Goal: Task Accomplishment & Management: Use online tool/utility

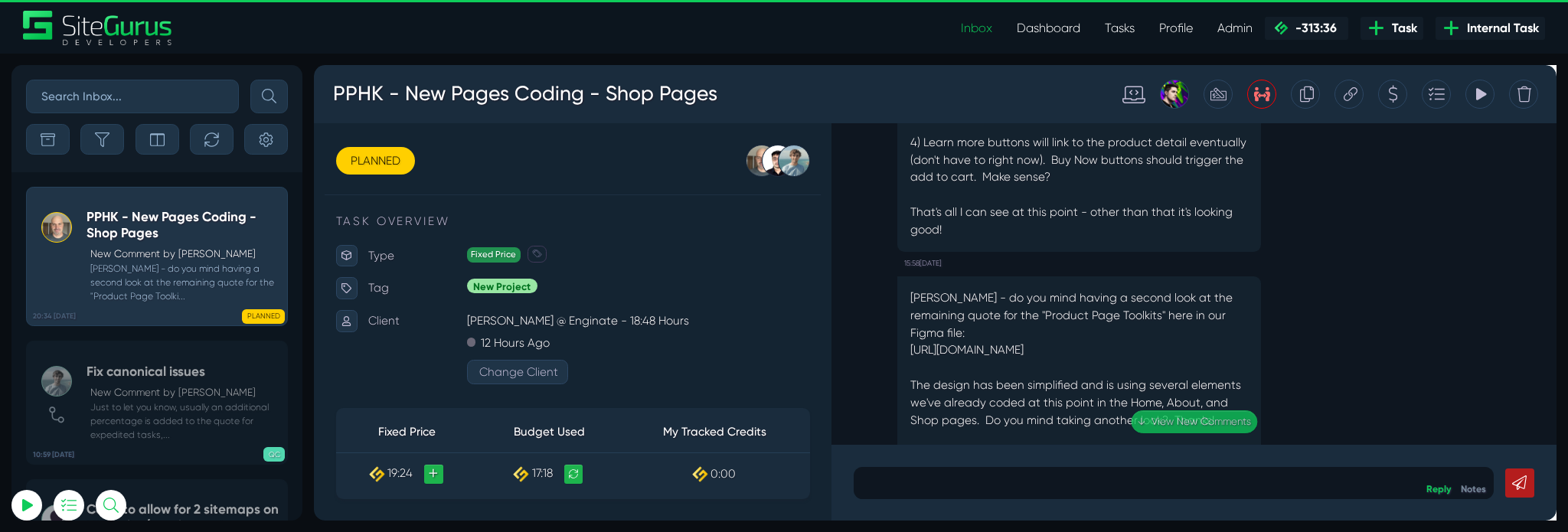
scroll to position [-26, 0]
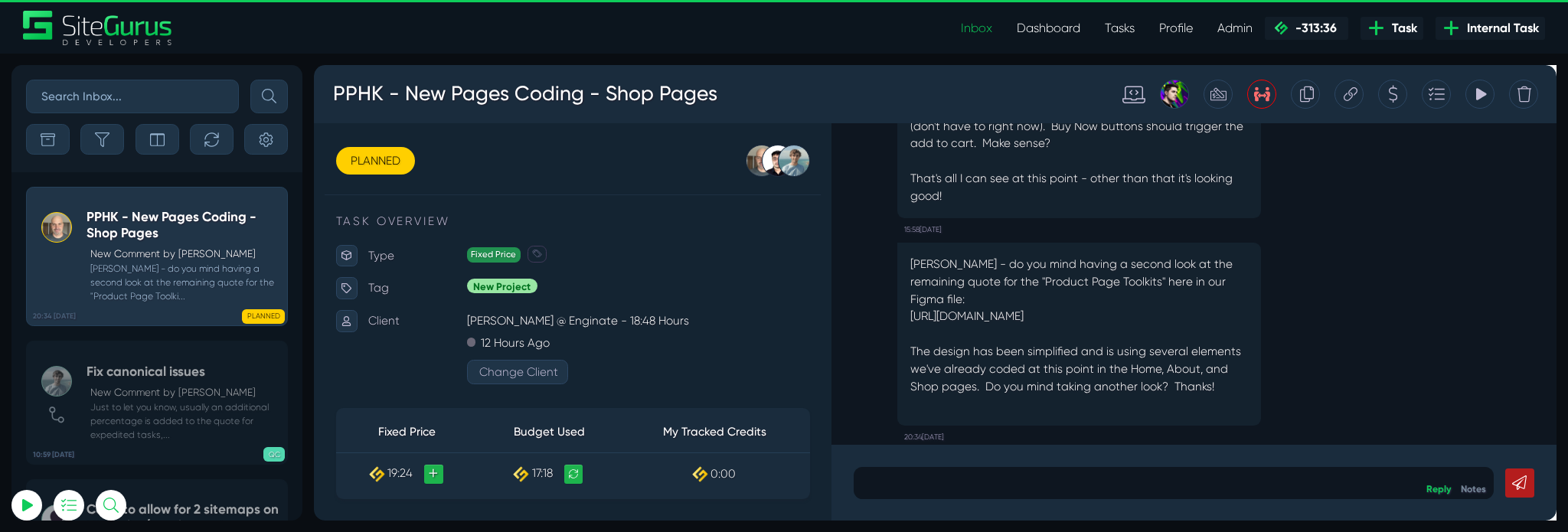
drag, startPoint x: 942, startPoint y: 288, endPoint x: 1140, endPoint y: 327, distance: 201.8
click at [1140, 327] on p "[PERSON_NAME] - do you mind having a second look at the remaining quote for the…" at bounding box center [1119, 339] width 356 height 147
copy p "[URL][DOMAIN_NAME]"
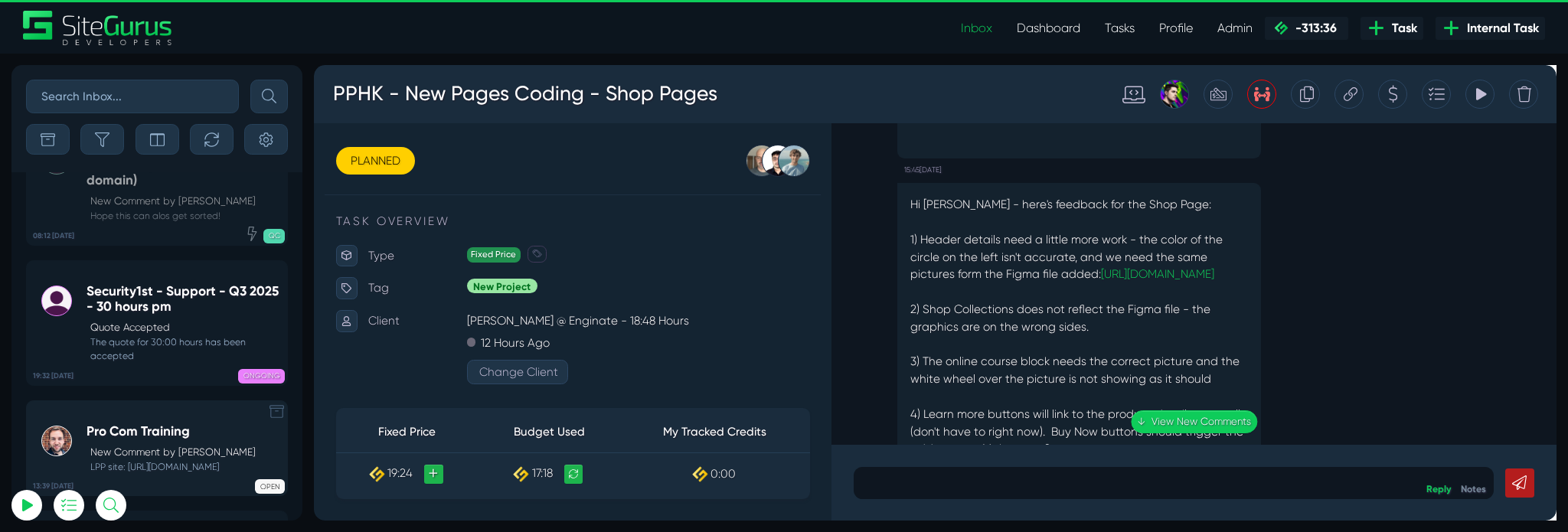
scroll to position [-7184, 0]
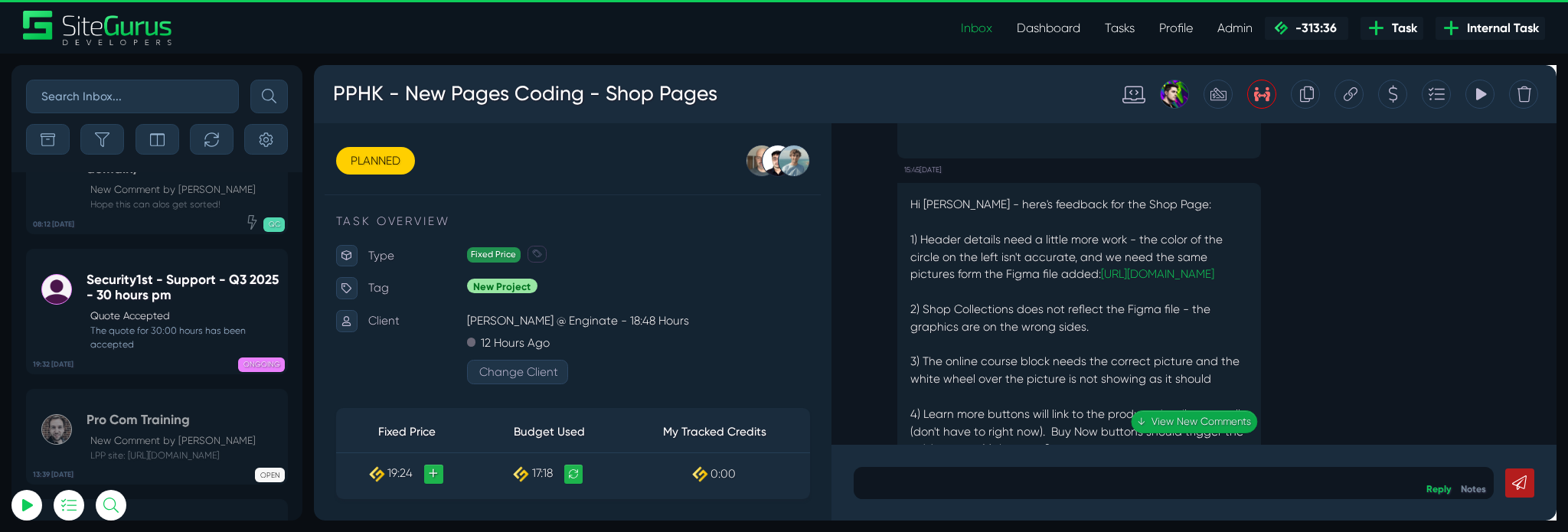
click at [1215, 431] on link "↓ View New Comments" at bounding box center [1240, 440] width 133 height 24
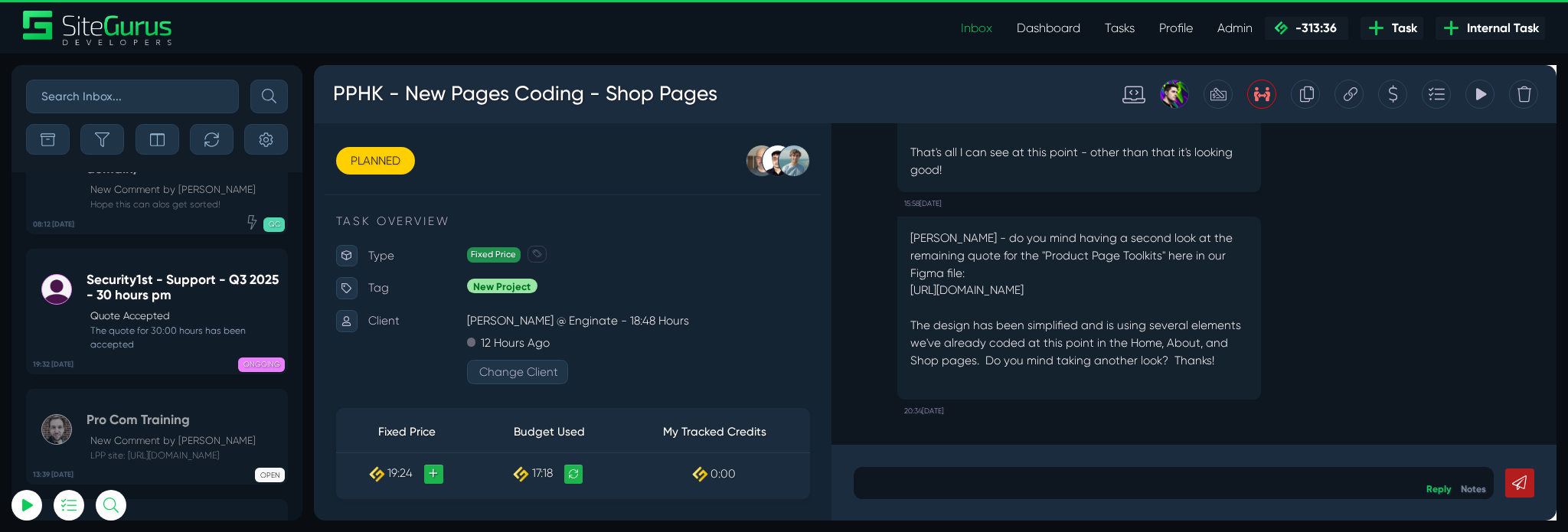
click at [1033, 333] on p "[PERSON_NAME] - do you mind having a second look at the remaining quote for the…" at bounding box center [1119, 311] width 356 height 147
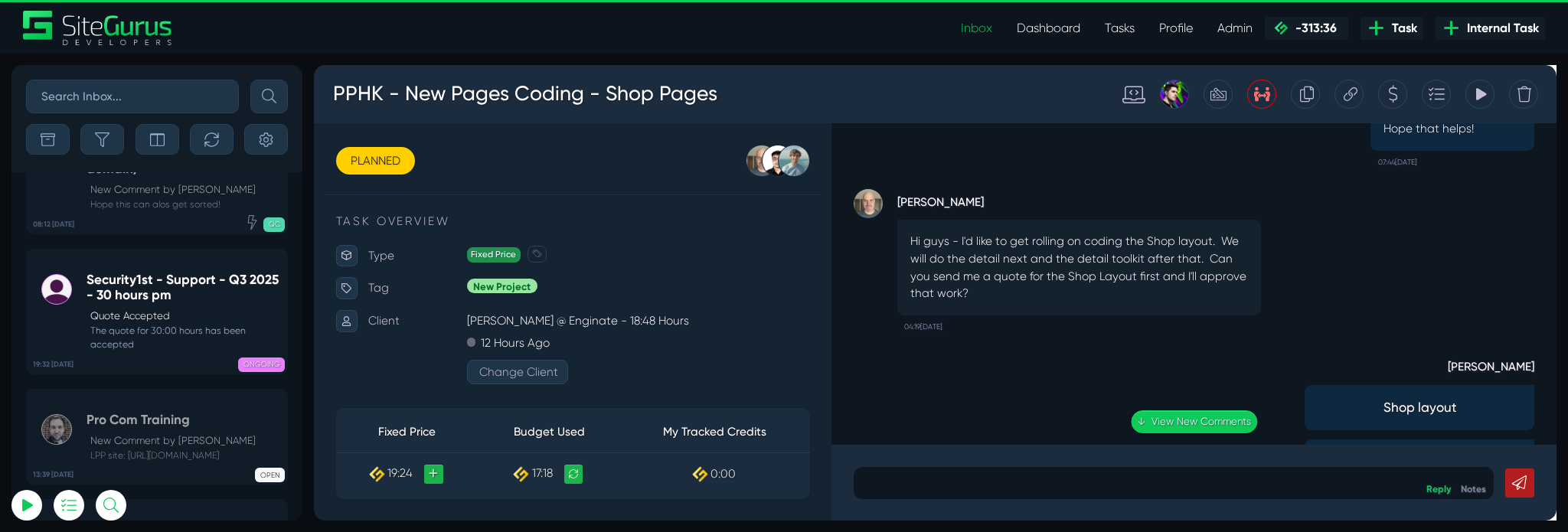
scroll to position [-4991, 0]
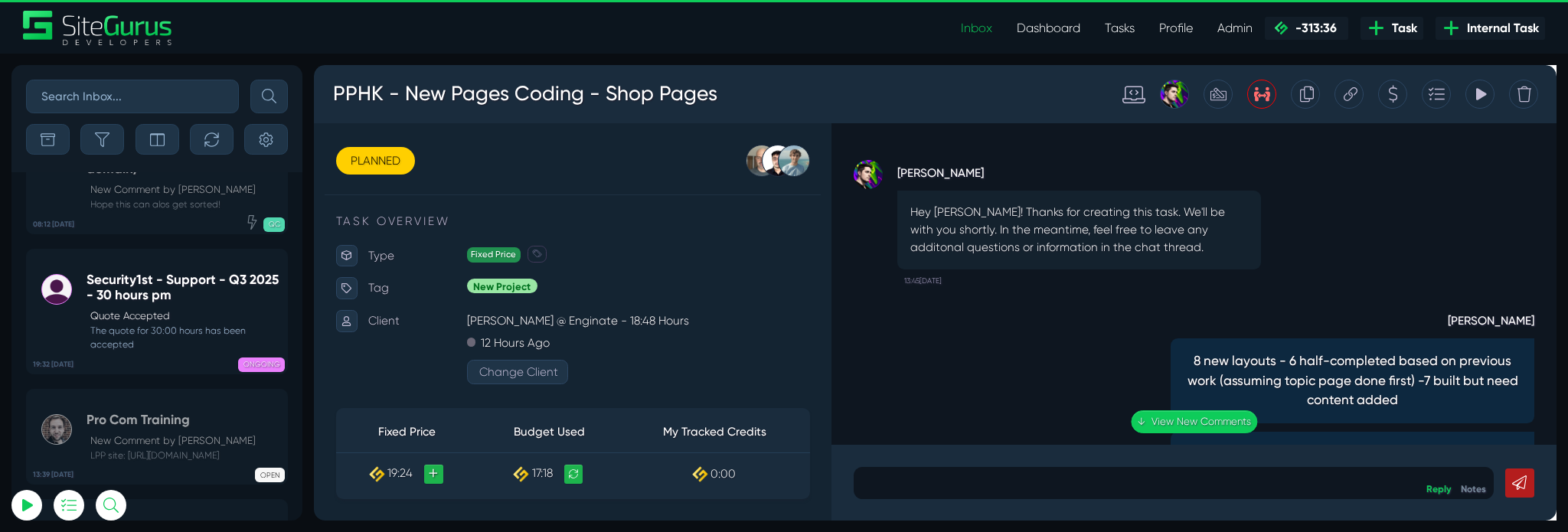
drag, startPoint x: 1617, startPoint y: 386, endPoint x: 1850, endPoint y: 77, distance: 387.0
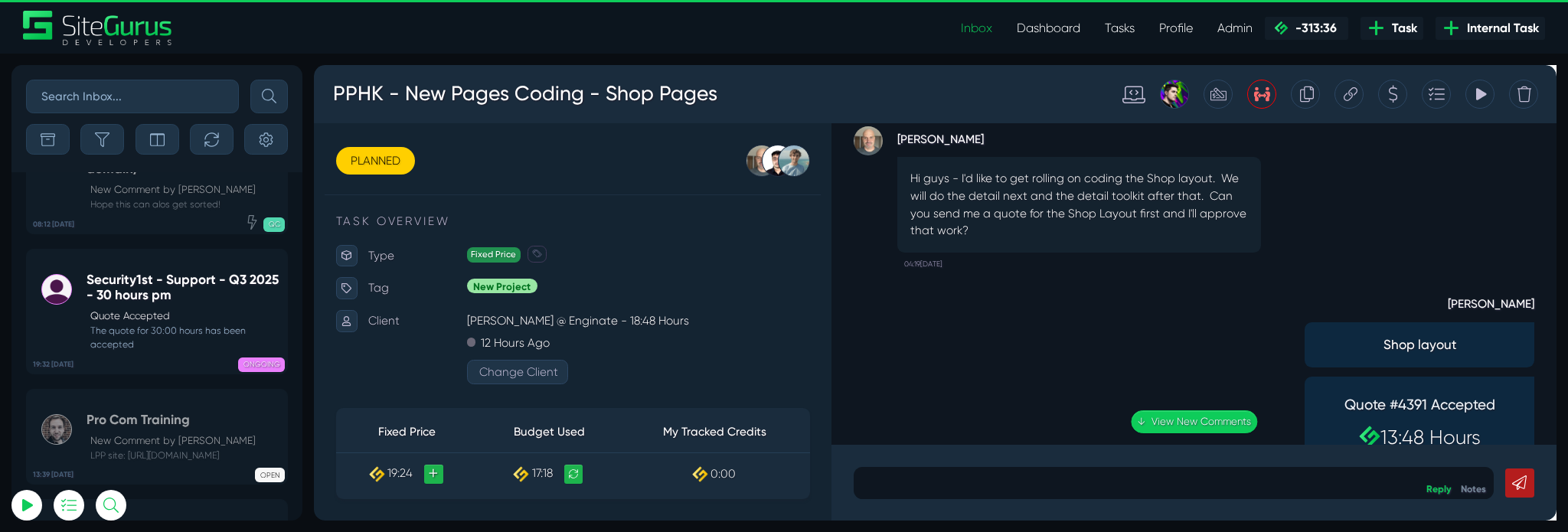
scroll to position [-3326, 0]
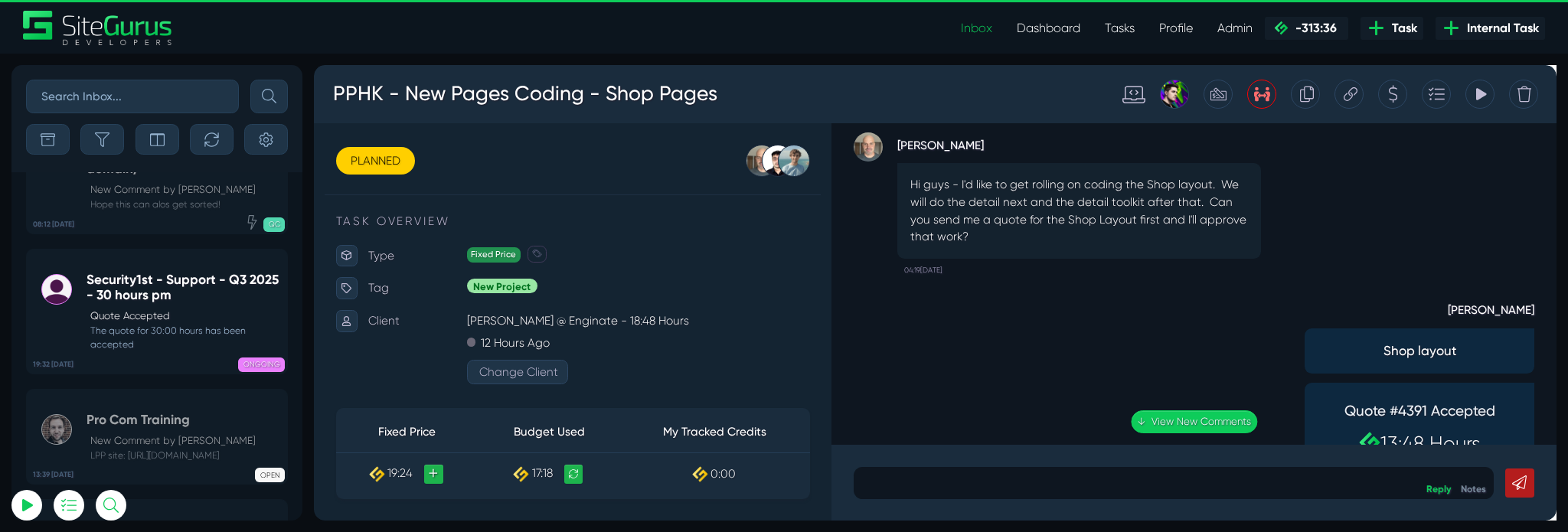
click at [1301, 99] on div "Credit Split [PERSON_NAME]: 97 Credits [PERSON_NAME]: 97 Credits [PERSON_NAME] …" at bounding box center [1311, 95] width 31 height 31
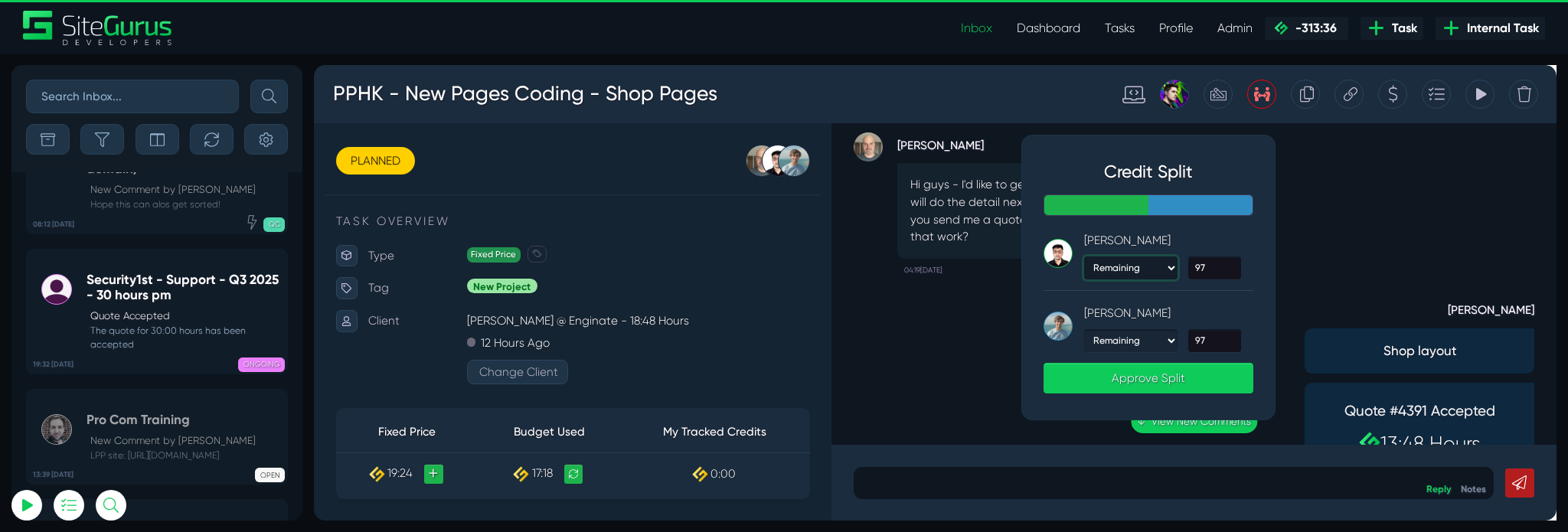
click at [1216, 280] on select "Remaining Percent Fixed" at bounding box center [1173, 279] width 98 height 25
select select "percent"
click at [1124, 266] on select "Remaining Percent Fixed" at bounding box center [1173, 279] width 98 height 25
type input "0"
type input "194"
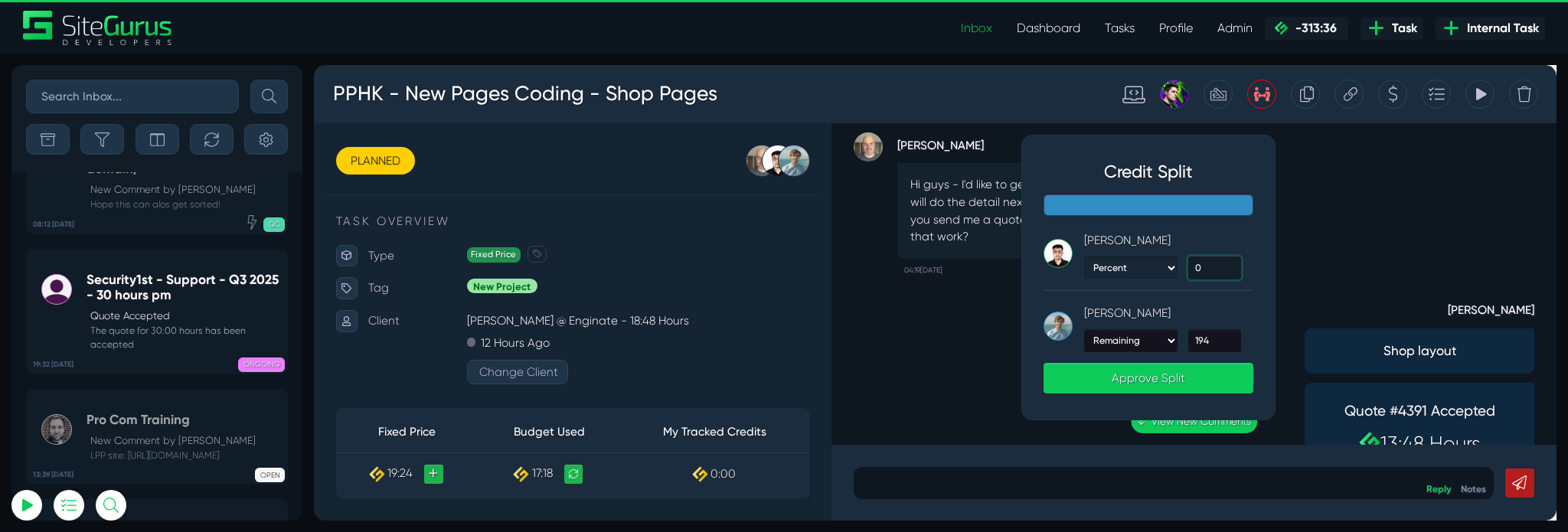
click at [1249, 280] on input "0" at bounding box center [1262, 279] width 55 height 25
type input "100"
type input "0"
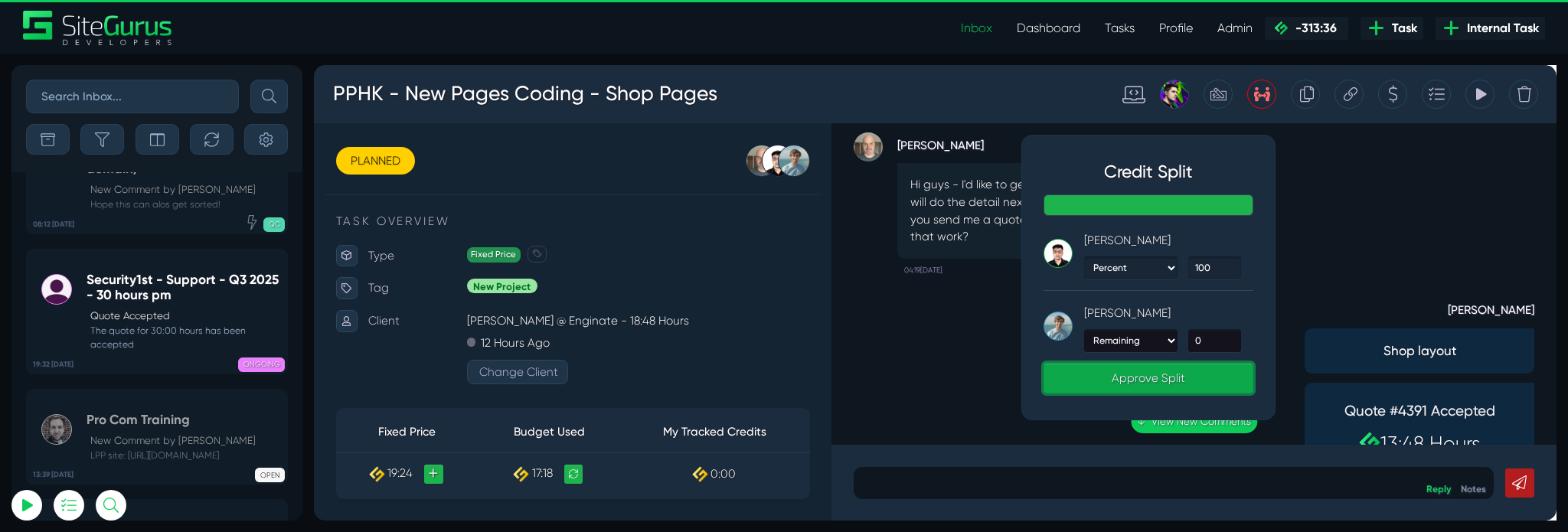
click at [1247, 401] on link "Approve Split" at bounding box center [1192, 395] width 221 height 32
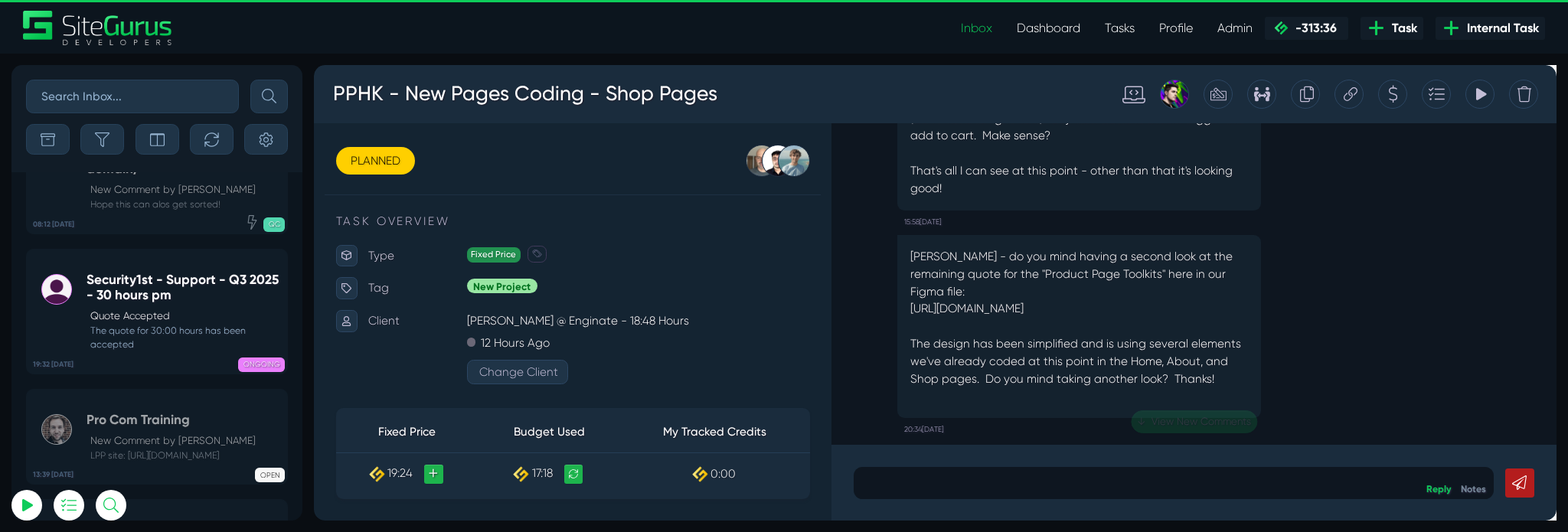
scroll to position [0, 0]
